Goal: Task Accomplishment & Management: Use online tool/utility

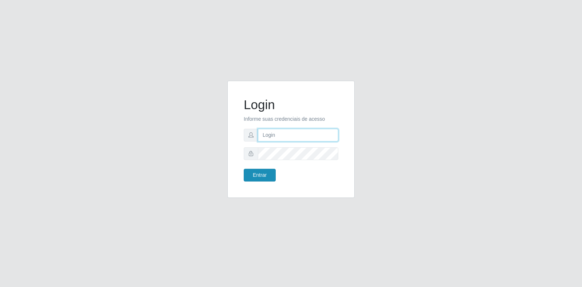
type input "[EMAIL_ADDRESS][DOMAIN_NAME]"
click at [268, 170] on button "Entrar" at bounding box center [260, 175] width 32 height 13
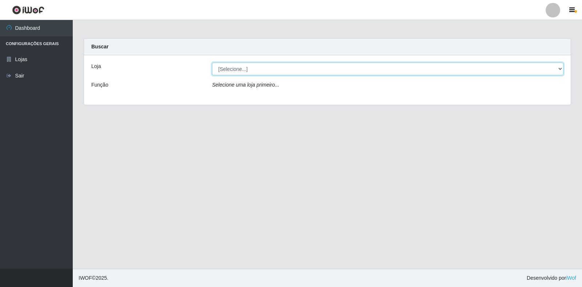
click at [554, 69] on select "[Selecione...] Atacado Vem - Loja 30 Laranjeiras Velha" at bounding box center [387, 69] width 351 height 13
select select "495"
click at [212, 63] on select "[Selecione...] Atacado Vem - Loja 30 Laranjeiras Velha" at bounding box center [387, 69] width 351 height 13
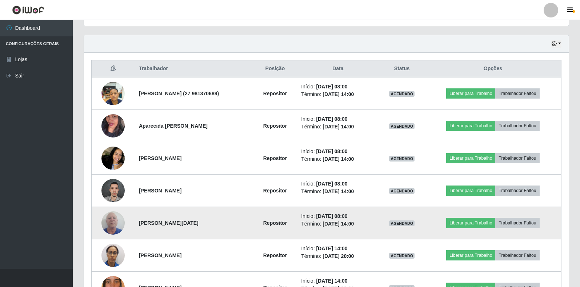
scroll to position [255, 0]
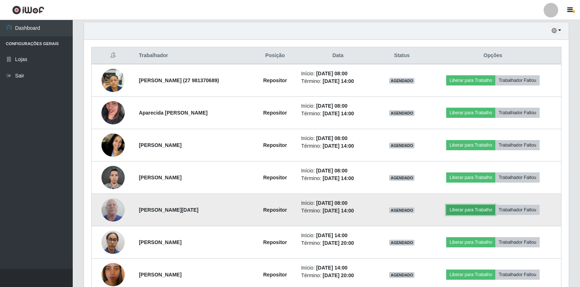
click at [483, 211] on button "Liberar para Trabalho" at bounding box center [470, 210] width 49 height 10
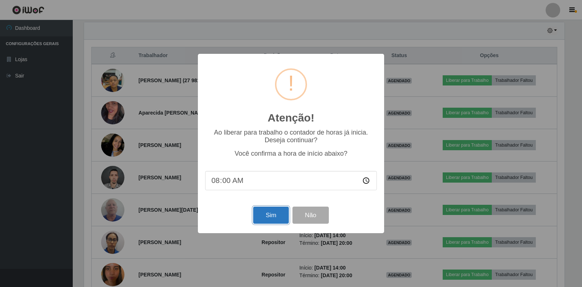
click at [280, 216] on button "Sim" at bounding box center [270, 215] width 35 height 17
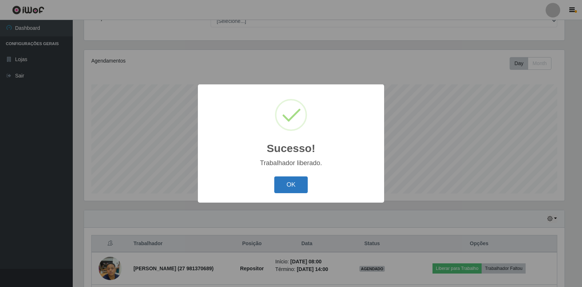
click at [296, 179] on button "OK" at bounding box center [291, 184] width 34 height 17
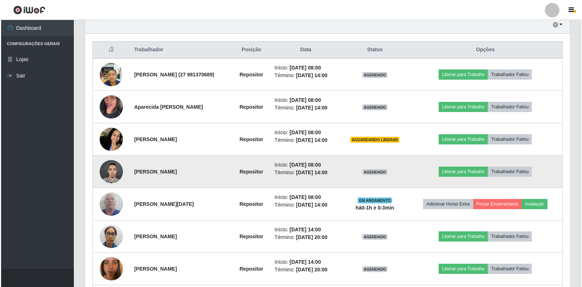
scroll to position [212, 0]
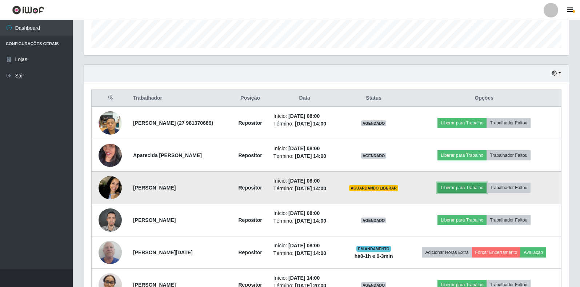
click at [465, 187] on button "Liberar para Trabalho" at bounding box center [462, 188] width 49 height 10
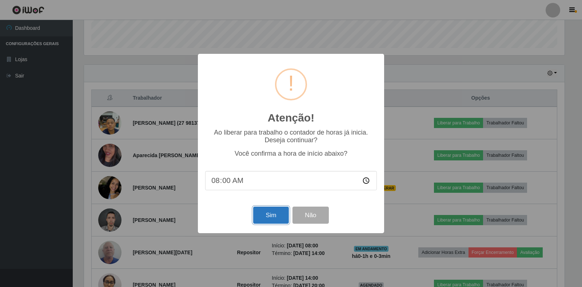
click at [270, 216] on button "Sim" at bounding box center [270, 215] width 35 height 17
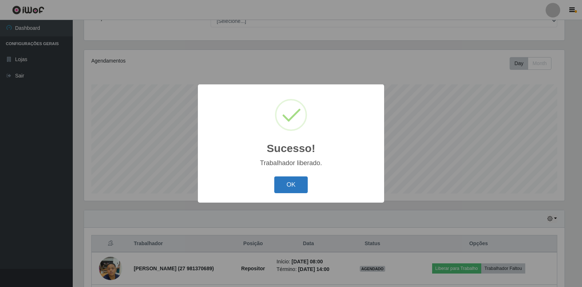
click at [285, 186] on button "OK" at bounding box center [291, 184] width 34 height 17
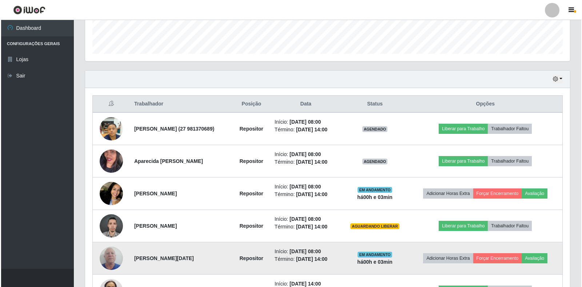
scroll to position [248, 0]
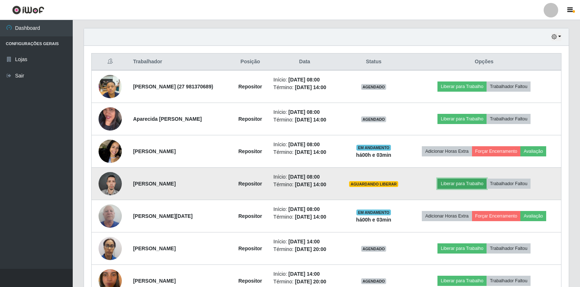
click at [475, 182] on button "Liberar para Trabalho" at bounding box center [462, 184] width 49 height 10
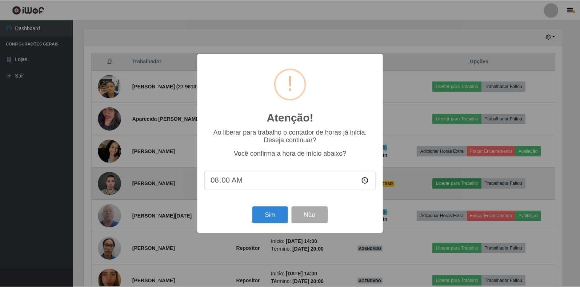
scroll to position [151, 481]
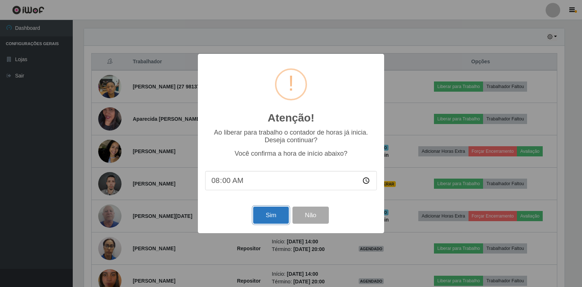
click at [271, 215] on button "Sim" at bounding box center [270, 215] width 35 height 17
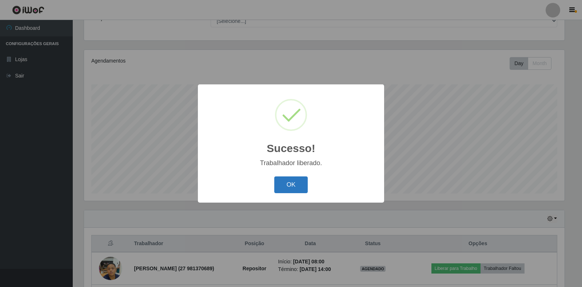
click at [286, 183] on button "OK" at bounding box center [291, 184] width 34 height 17
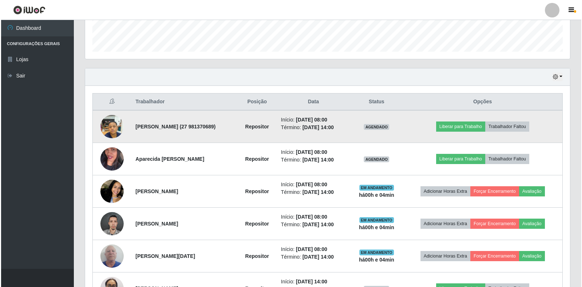
scroll to position [212, 0]
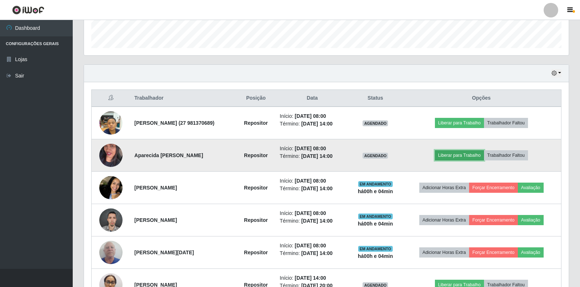
click at [456, 154] on button "Liberar para Trabalho" at bounding box center [459, 155] width 49 height 10
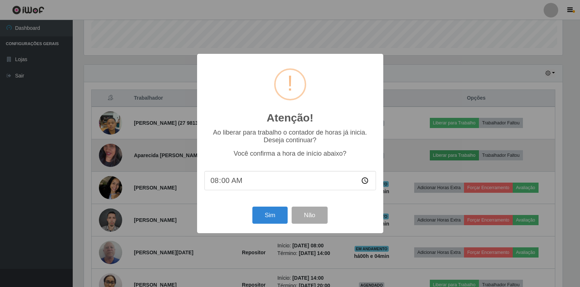
scroll to position [151, 481]
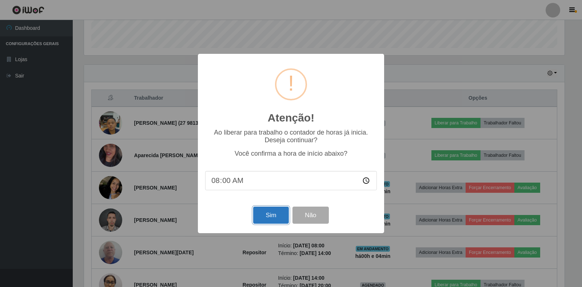
click at [278, 216] on button "Sim" at bounding box center [270, 215] width 35 height 17
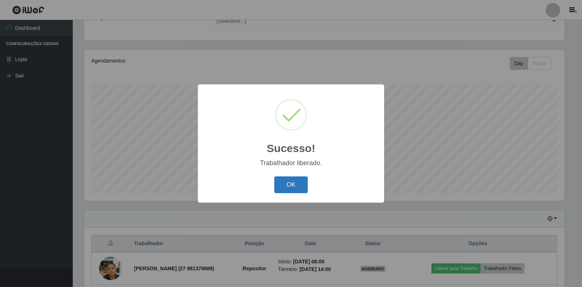
click at [288, 179] on button "OK" at bounding box center [291, 184] width 34 height 17
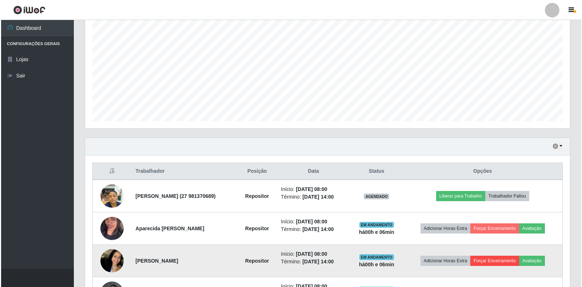
scroll to position [139, 0]
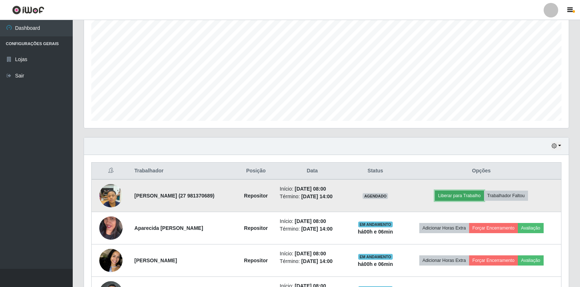
click at [464, 193] on button "Liberar para Trabalho" at bounding box center [459, 196] width 49 height 10
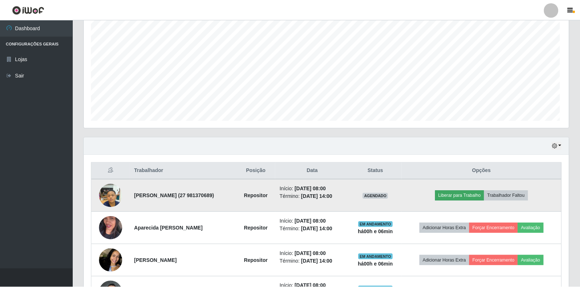
scroll to position [151, 481]
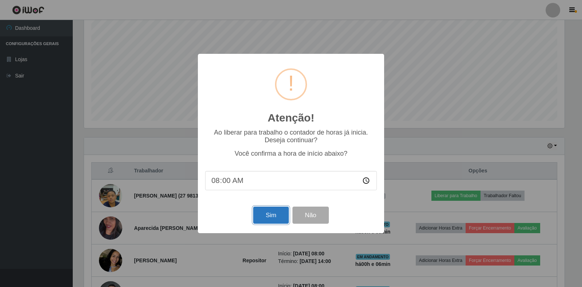
click at [278, 216] on button "Sim" at bounding box center [270, 215] width 35 height 17
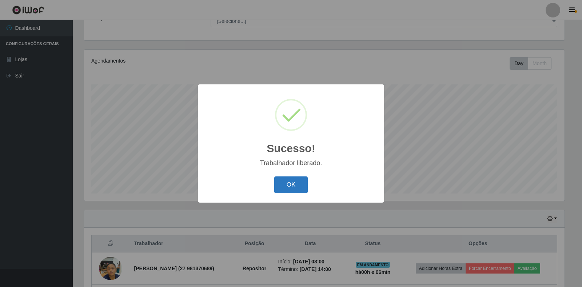
click at [288, 186] on button "OK" at bounding box center [291, 184] width 34 height 17
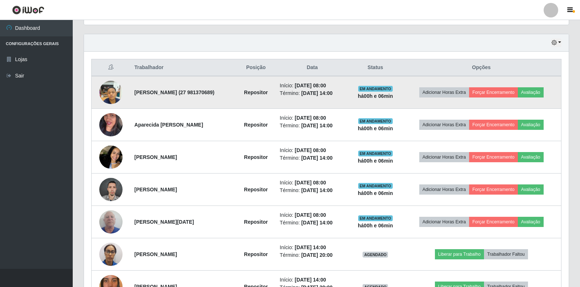
scroll to position [248, 0]
